Goal: Obtain resource: Download file/media

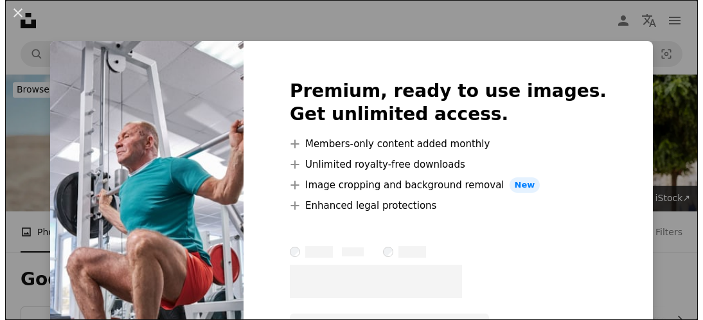
scroll to position [900, 0]
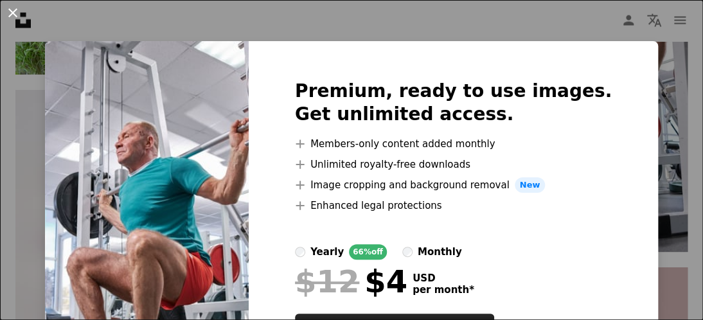
click at [13, 10] on button "An X shape" at bounding box center [12, 12] width 15 height 15
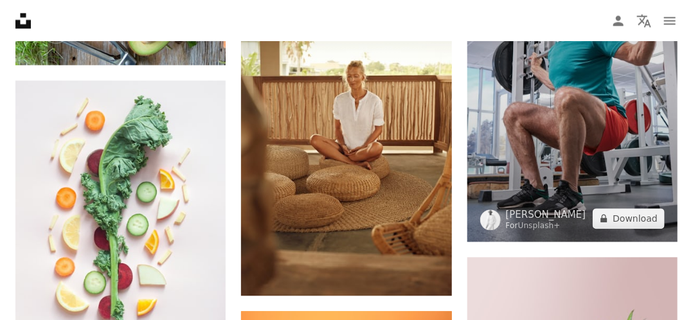
click at [583, 146] on img at bounding box center [572, 84] width 210 height 316
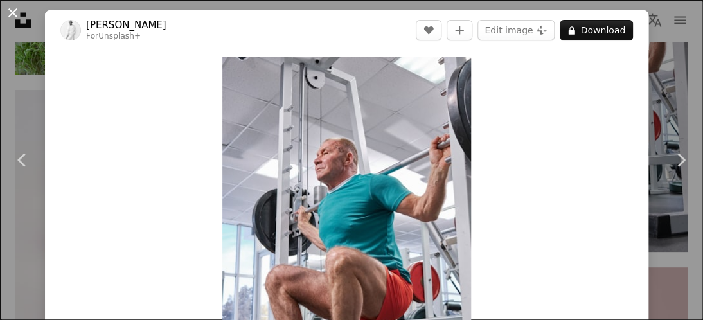
click at [13, 16] on button "An X shape" at bounding box center [12, 12] width 15 height 15
